Goal: Navigation & Orientation: Find specific page/section

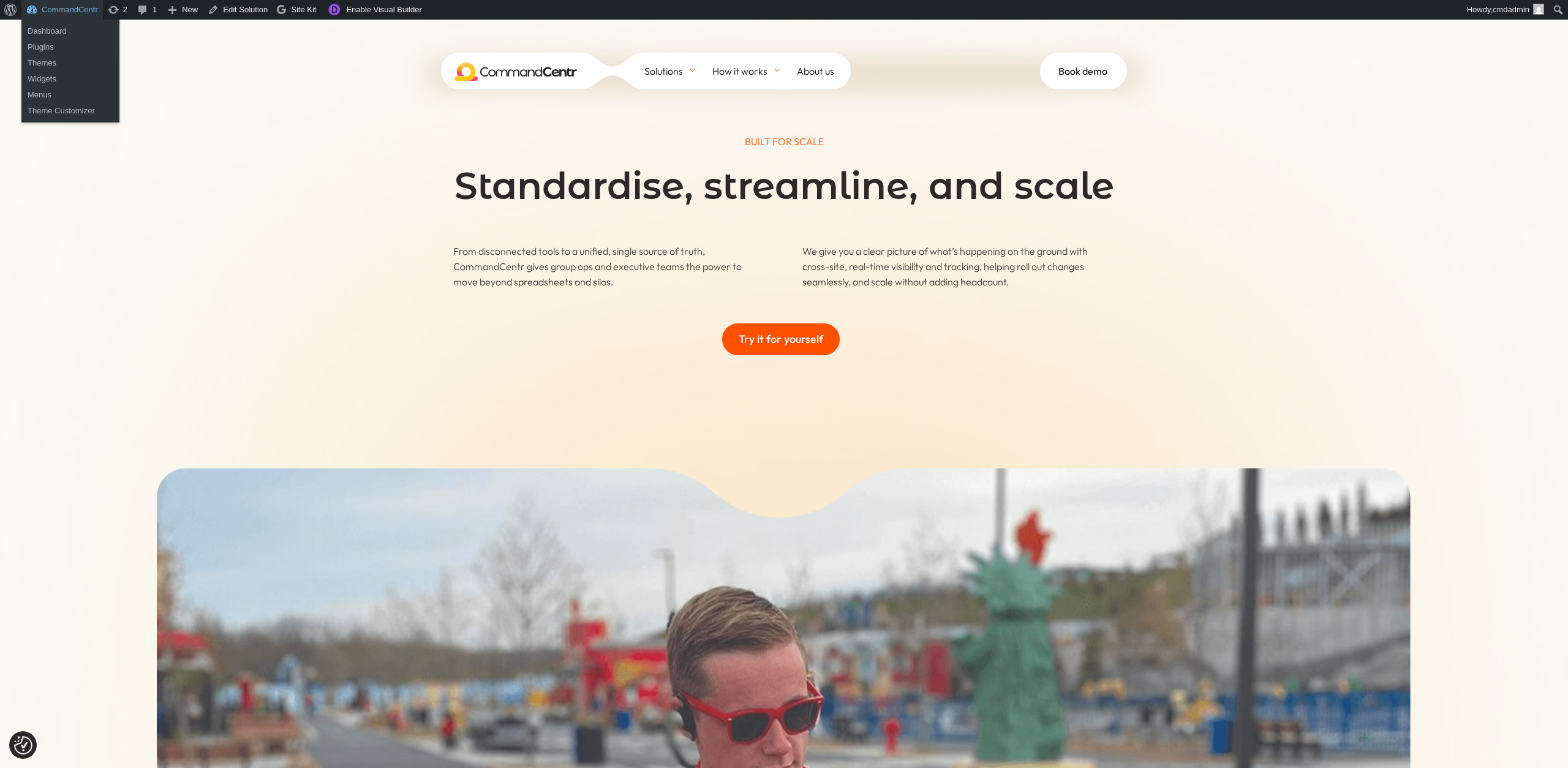
click at [47, 8] on link "CommandCentr" at bounding box center [61, 9] width 81 height 19
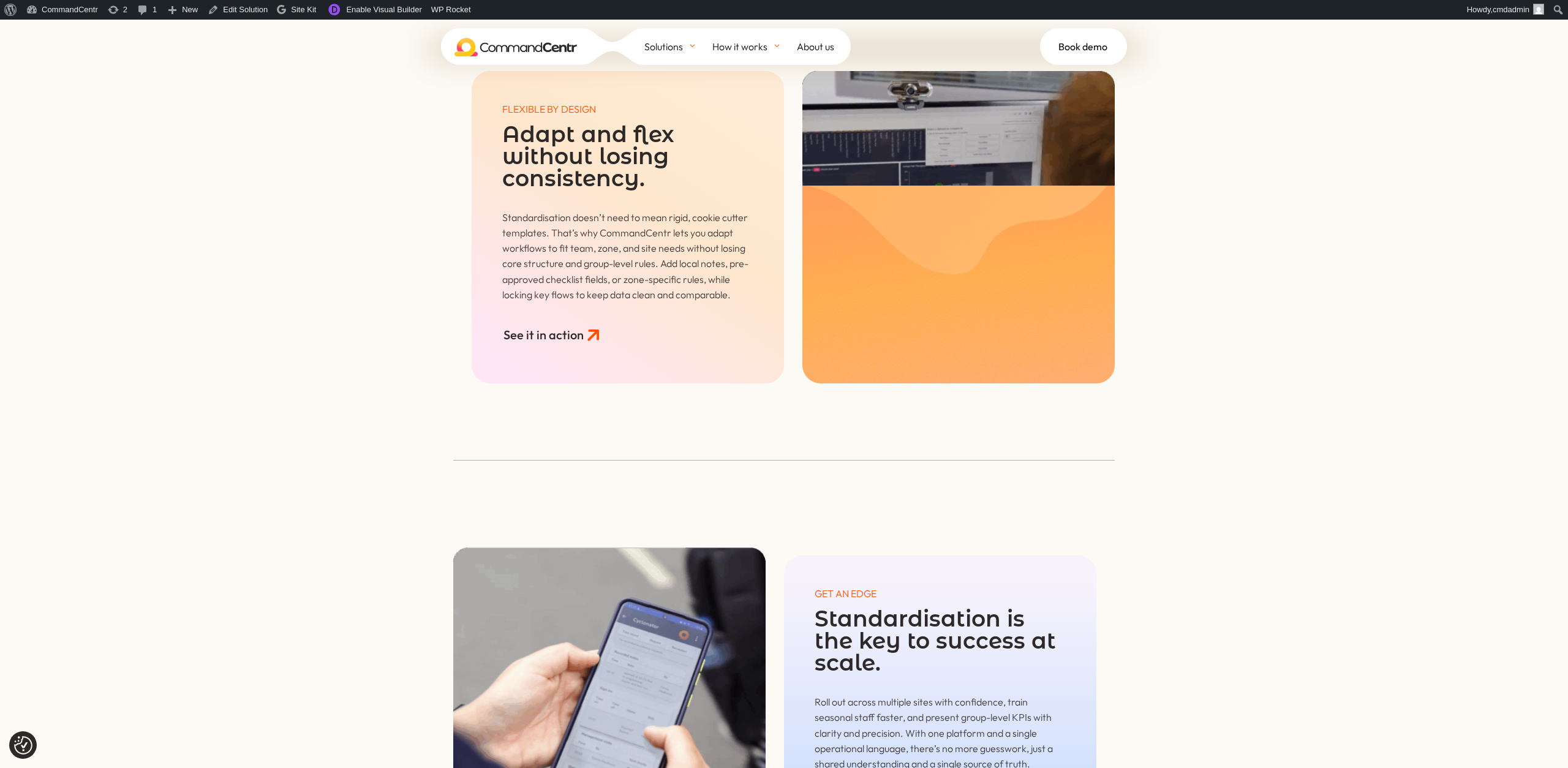
scroll to position [2006, 0]
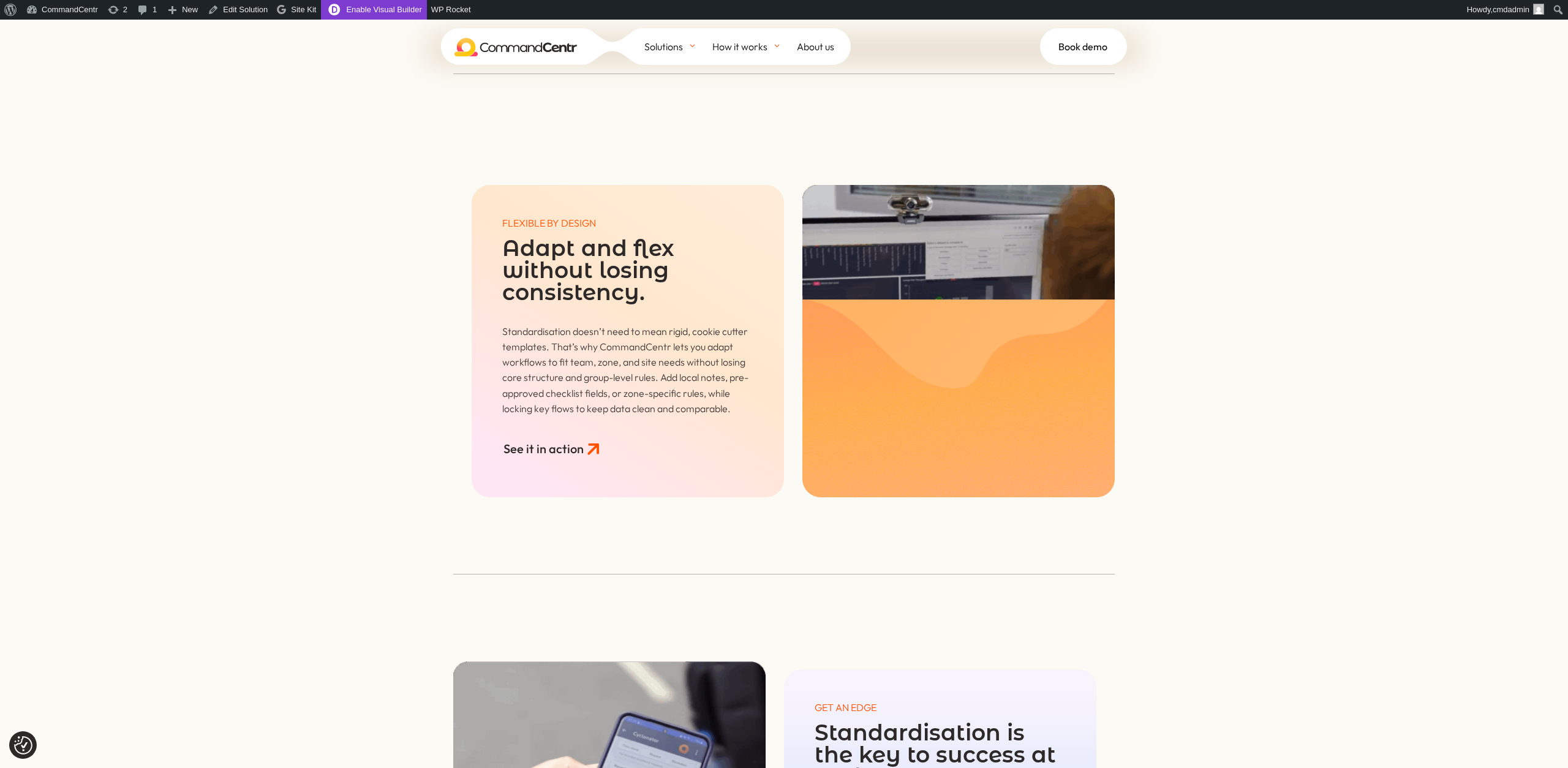
click at [379, 9] on link "Enable Visual Builder" at bounding box center [373, 9] width 105 height 19
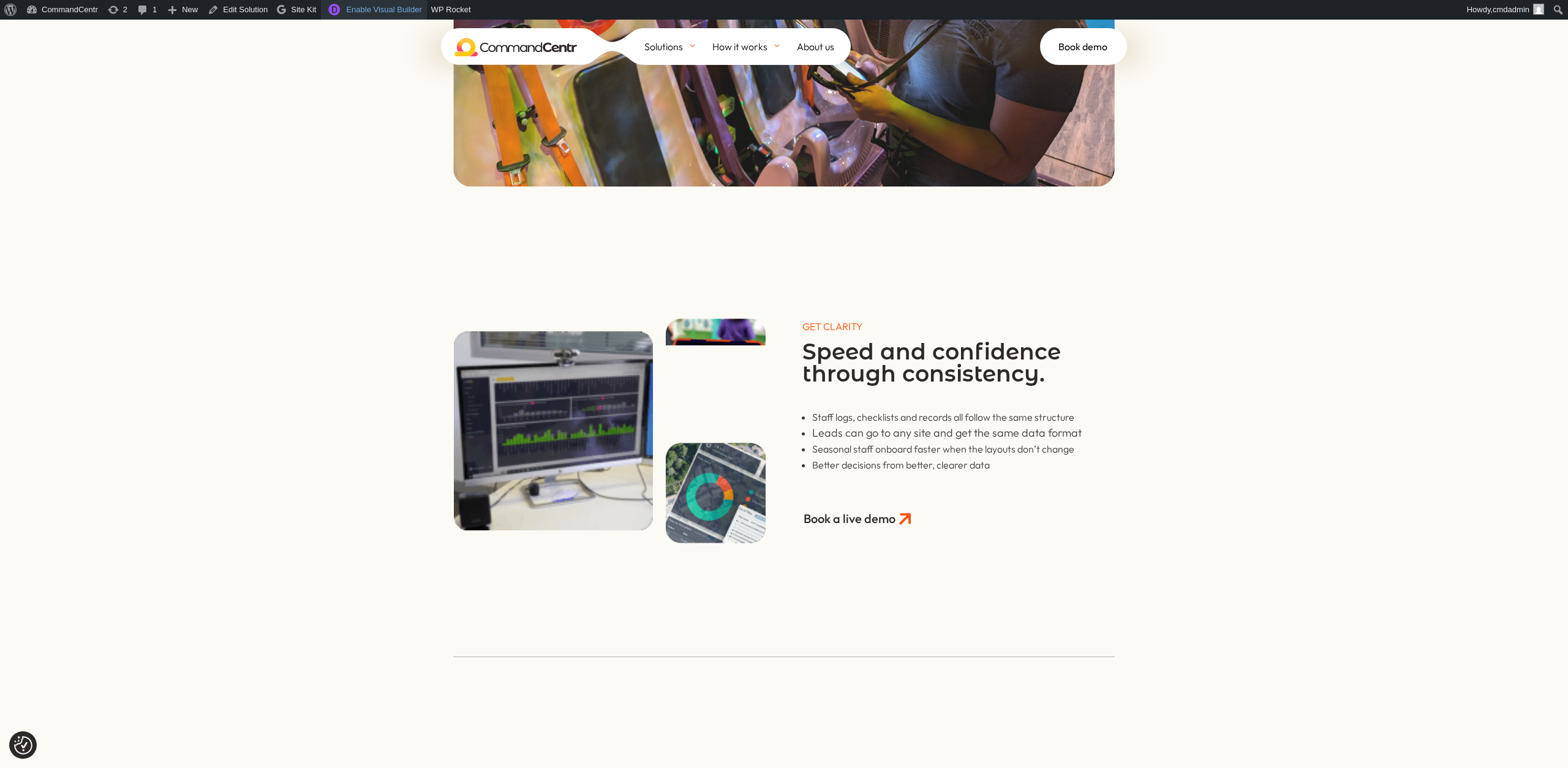
scroll to position [1155, 0]
